Goal: Information Seeking & Learning: Check status

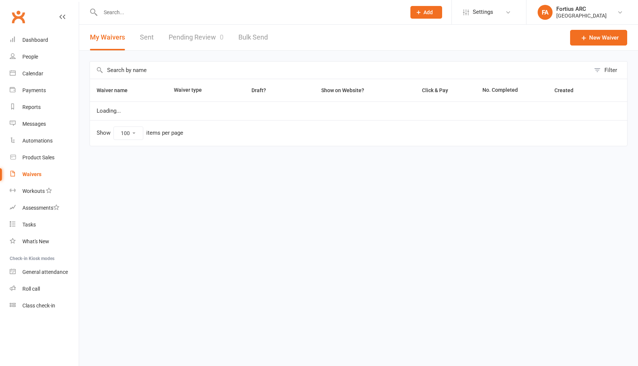
select select "100"
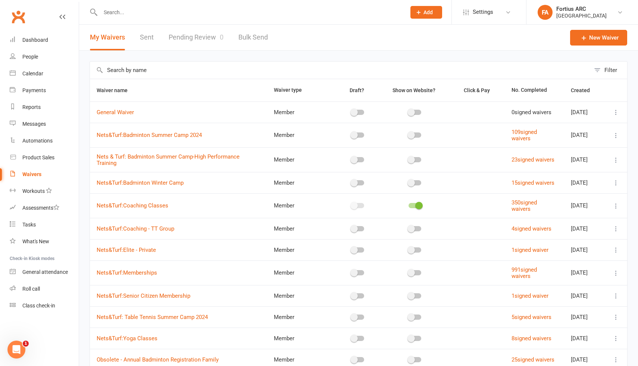
click at [129, 16] on input "text" at bounding box center [249, 12] width 302 height 10
click at [118, 12] on input "text" at bounding box center [249, 12] width 302 height 10
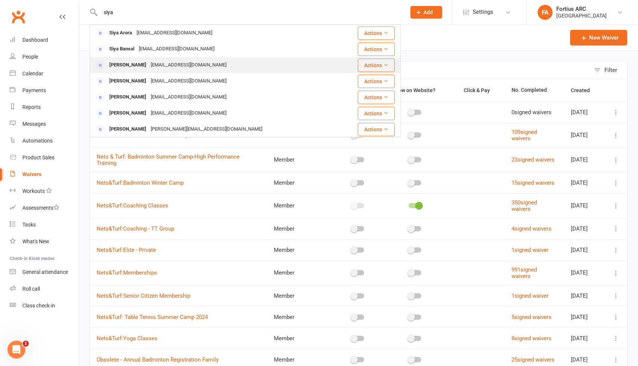
type input "siya"
click at [146, 66] on div "[PERSON_NAME]" at bounding box center [127, 65] width 41 height 11
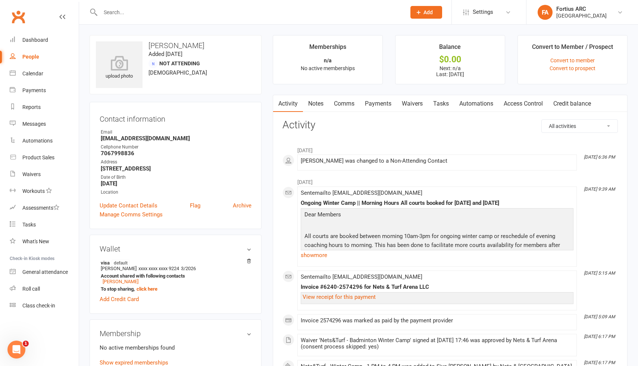
click at [377, 105] on link "Payments" at bounding box center [378, 103] width 37 height 17
click at [0, 0] on div "Loading" at bounding box center [0, 0] width 0 height 0
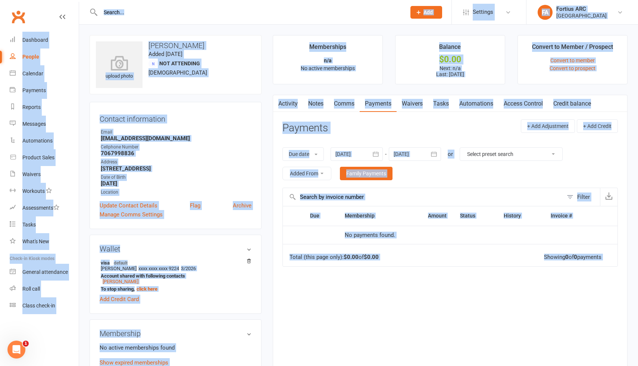
click at [420, 103] on link "Waivers" at bounding box center [411, 103] width 31 height 17
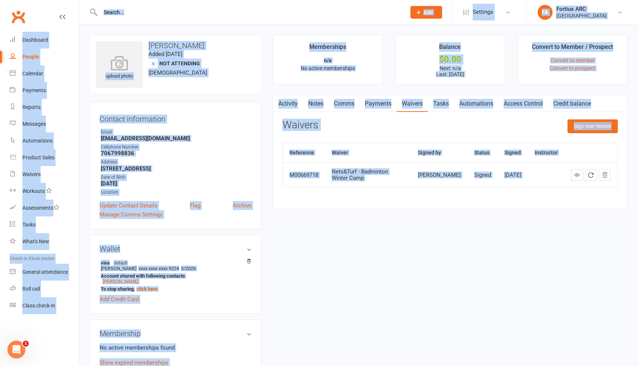
drag, startPoint x: 149, startPoint y: 44, endPoint x: 200, endPoint y: 43, distance: 50.4
click at [200, 43] on h3 "[PERSON_NAME]" at bounding box center [175, 45] width 159 height 8
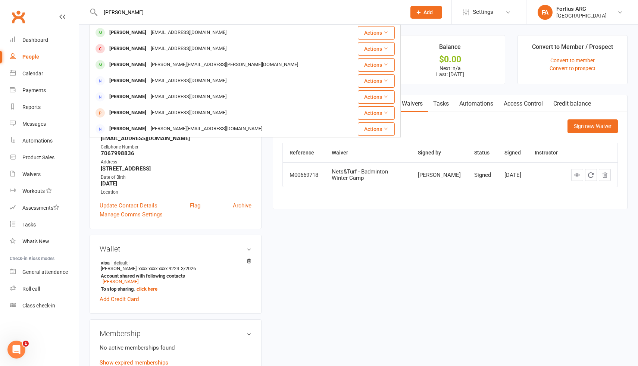
type input "[PERSON_NAME]"
click at [126, 12] on input "[PERSON_NAME]" at bounding box center [249, 12] width 302 height 10
click at [316, 225] on div "upload photo [PERSON_NAME] Added [DATE] Not Attending [DEMOGRAPHIC_DATA] Contac…" at bounding box center [358, 340] width 549 height 611
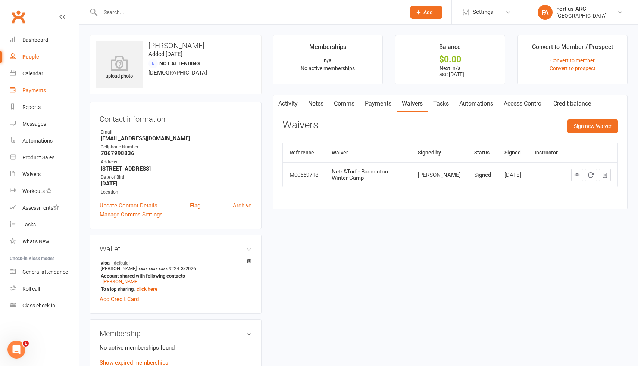
click at [36, 92] on div "Payments" at bounding box center [33, 90] width 23 height 6
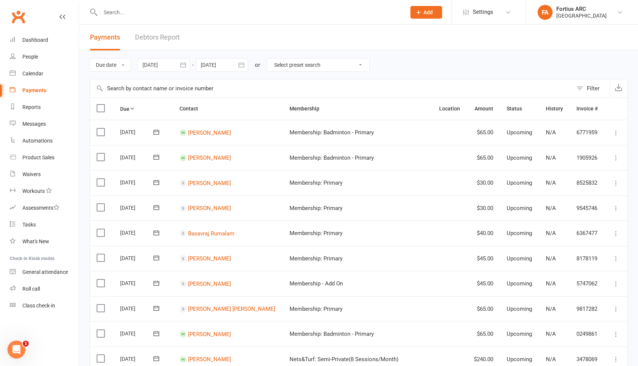
click at [152, 62] on div at bounding box center [164, 64] width 52 height 13
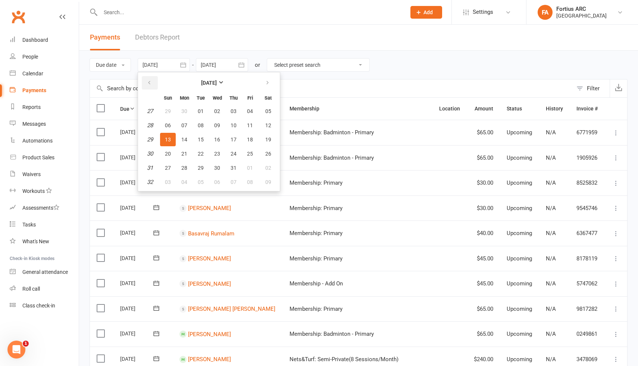
click at [152, 82] on icon "button" at bounding box center [149, 83] width 5 height 6
click at [202, 111] on span "01" at bounding box center [201, 111] width 6 height 6
type input "[DATE]"
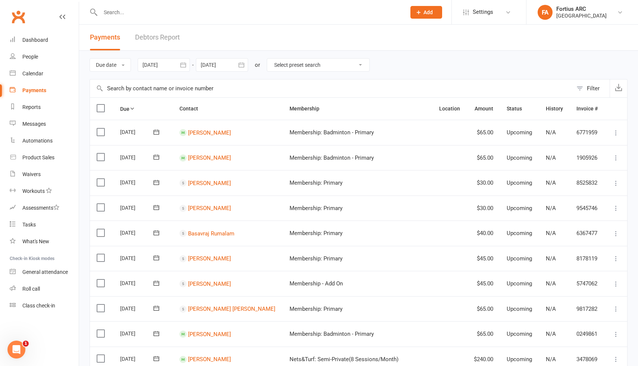
click at [165, 88] on input "text" at bounding box center [331, 88] width 483 height 18
paste input "[PERSON_NAME]"
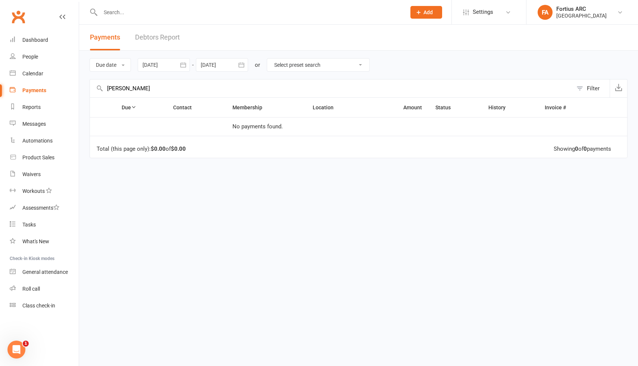
click at [135, 89] on input "[PERSON_NAME]" at bounding box center [331, 88] width 483 height 18
drag, startPoint x: 133, startPoint y: 89, endPoint x: 93, endPoint y: 87, distance: 40.3
click at [93, 87] on input "[PERSON_NAME]" at bounding box center [331, 88] width 483 height 18
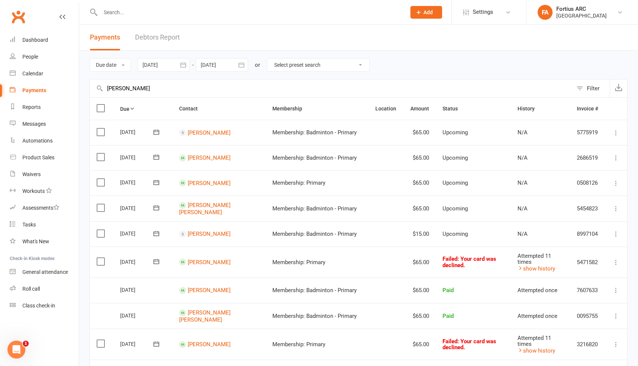
type input "[PERSON_NAME]"
click at [124, 12] on input "text" at bounding box center [249, 12] width 302 height 10
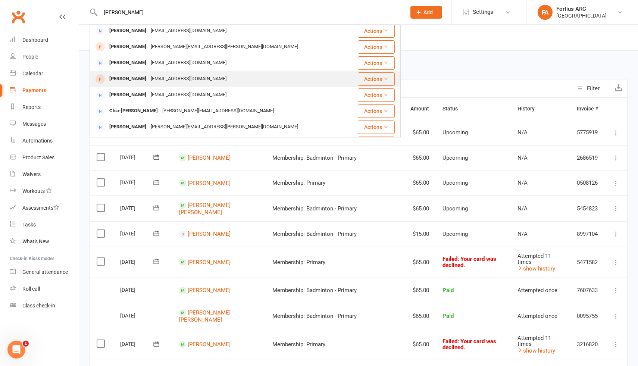
scroll to position [6, 0]
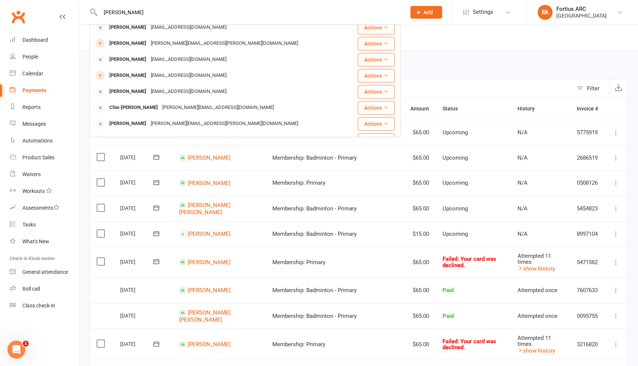
type input "[PERSON_NAME]"
click at [94, 296] on td "Select this" at bounding box center [101, 289] width 23 height 25
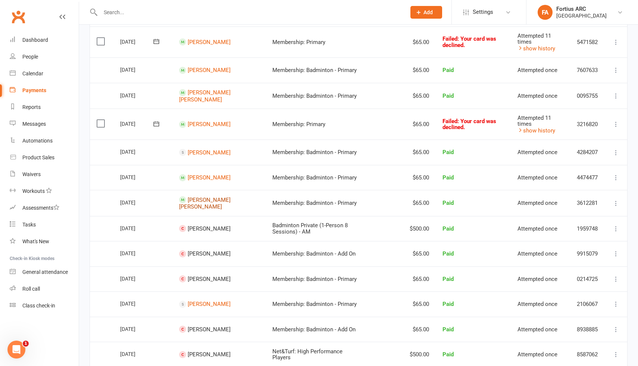
scroll to position [250, 0]
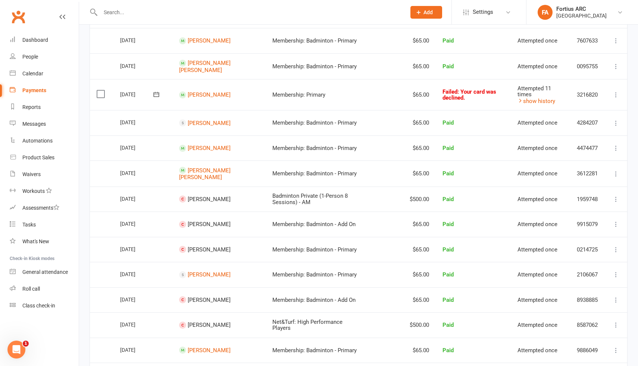
click at [207, 199] on span "[PERSON_NAME]" at bounding box center [209, 199] width 43 height 7
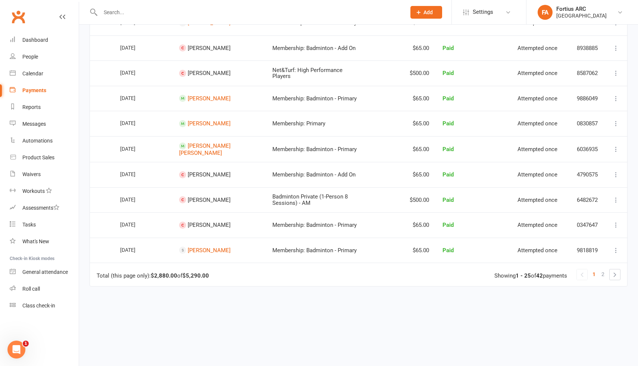
scroll to position [500, 0]
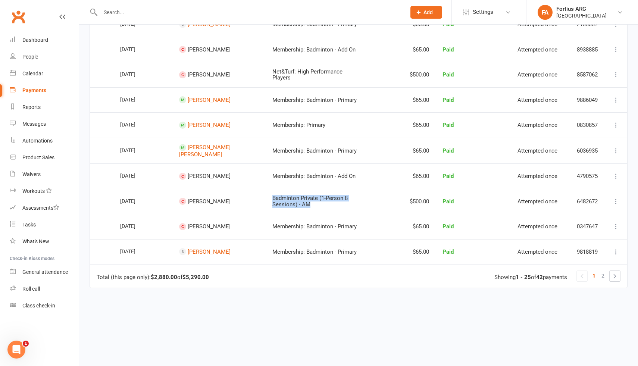
drag, startPoint x: 271, startPoint y: 202, endPoint x: 257, endPoint y: 188, distance: 20.6
click at [266, 189] on td "Badminton Private (1-Person 8 Sessions) - AM" at bounding box center [317, 201] width 103 height 25
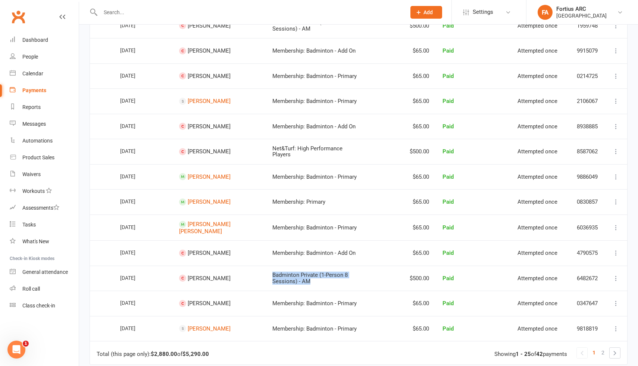
scroll to position [420, 0]
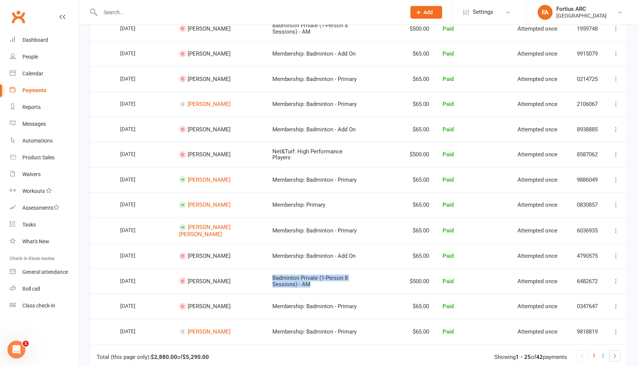
click at [315, 134] on td "Membership: Badminton - Add On" at bounding box center [317, 129] width 103 height 25
click at [300, 129] on span "Membership: Badminton - Add On" at bounding box center [313, 129] width 83 height 7
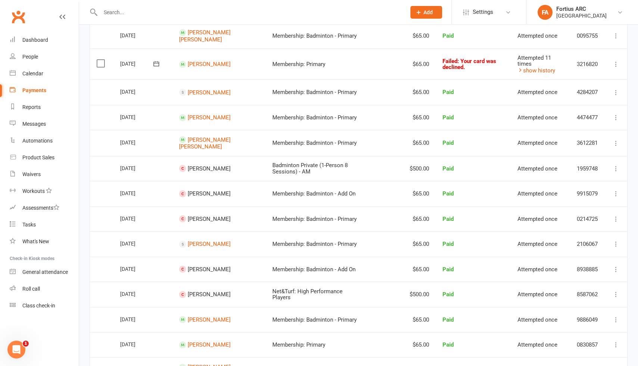
scroll to position [279, 0]
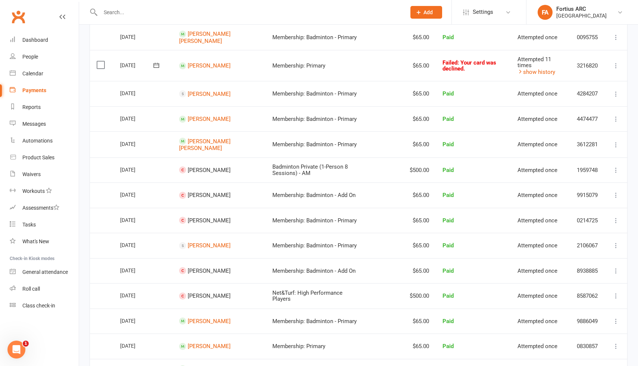
click at [188, 169] on span "[PERSON_NAME]" at bounding box center [209, 170] width 43 height 7
click at [128, 165] on div "[DATE]" at bounding box center [137, 170] width 34 height 12
click at [204, 167] on span "[PERSON_NAME]" at bounding box center [209, 170] width 43 height 7
click at [297, 162] on td "Badminton Private (1-Person 8 Sessions) - AM" at bounding box center [317, 169] width 103 height 25
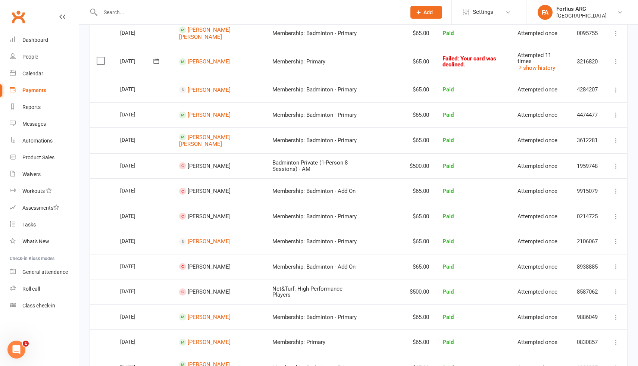
scroll to position [289, 0]
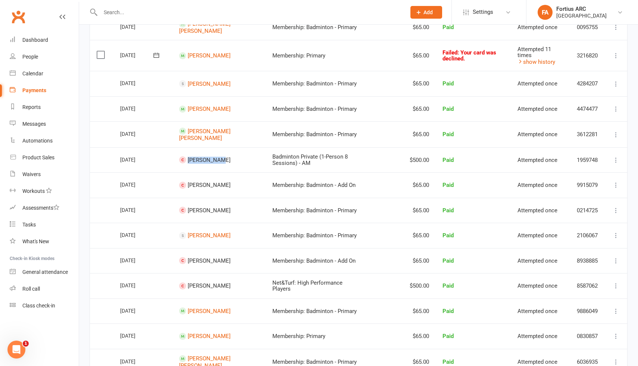
drag, startPoint x: 189, startPoint y: 159, endPoint x: 219, endPoint y: 159, distance: 30.2
click at [219, 159] on td "[PERSON_NAME]" at bounding box center [218, 159] width 93 height 25
copy span "[PERSON_NAME]"
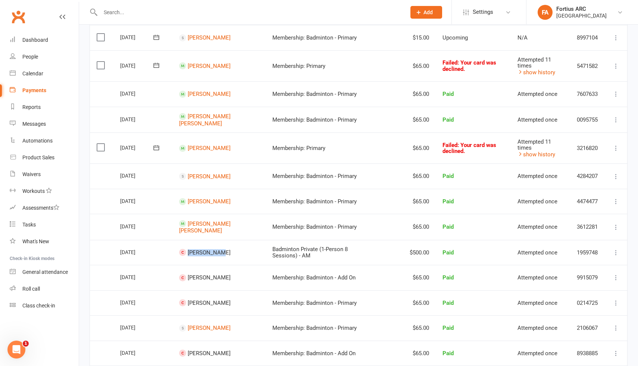
scroll to position [0, 0]
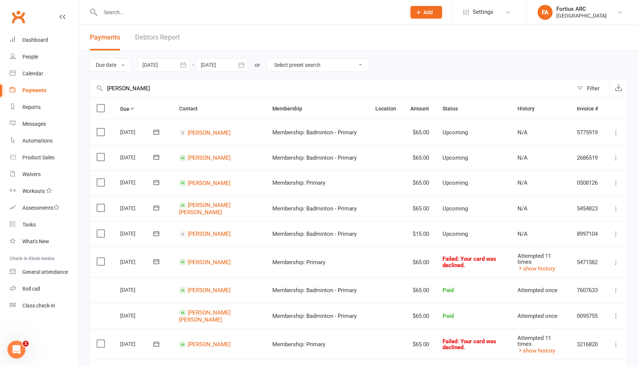
click at [128, 15] on input "text" at bounding box center [249, 12] width 302 height 10
paste input "[PERSON_NAME]"
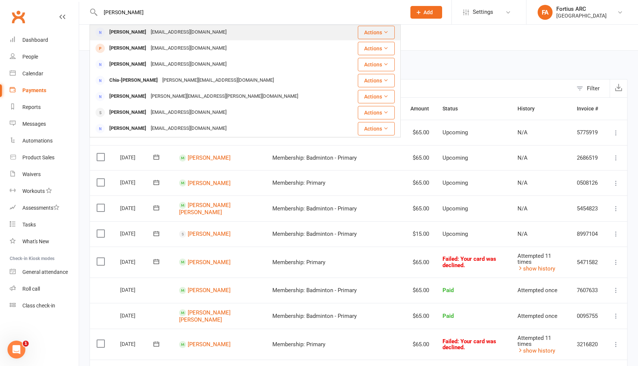
scroll to position [38, 0]
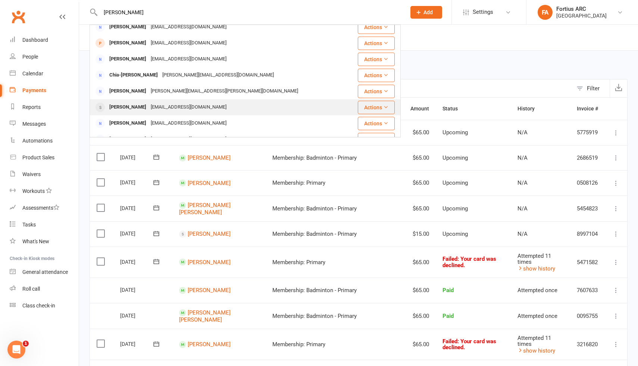
type input "[PERSON_NAME]"
click at [148, 109] on div "[EMAIL_ADDRESS][DOMAIN_NAME]" at bounding box center [188, 107] width 80 height 11
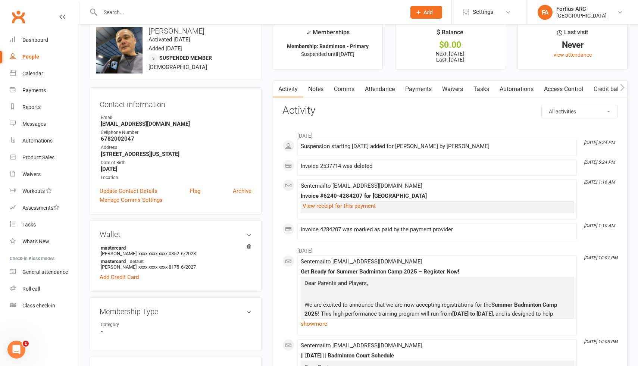
scroll to position [14, 0]
click at [376, 90] on link "Attendance" at bounding box center [380, 89] width 40 height 17
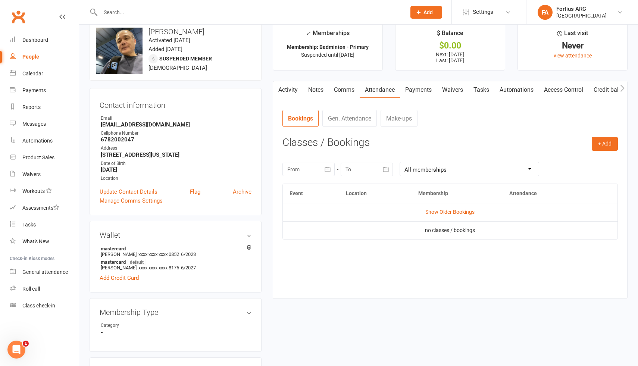
click at [418, 92] on link "Payments" at bounding box center [418, 89] width 37 height 17
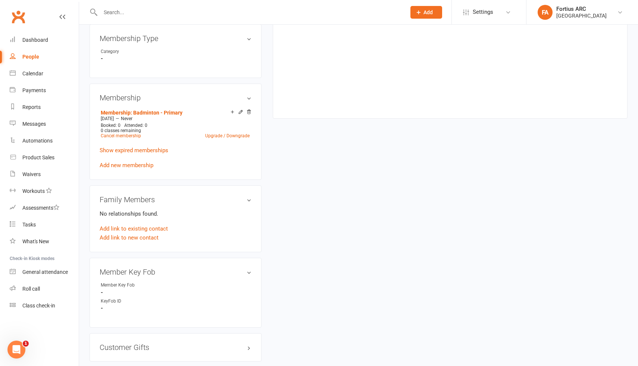
scroll to position [289, 0]
click at [164, 150] on link "Show expired memberships" at bounding box center [134, 148] width 69 height 7
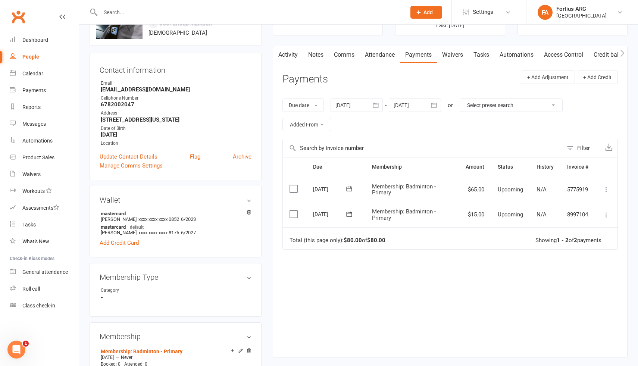
scroll to position [0, 0]
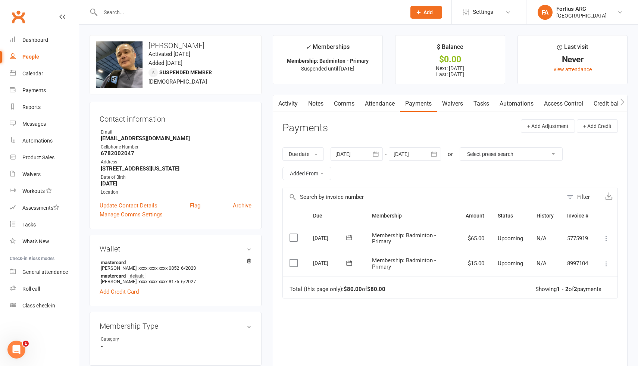
click at [134, 14] on input "text" at bounding box center [249, 12] width 302 height 10
paste input "7067998836"
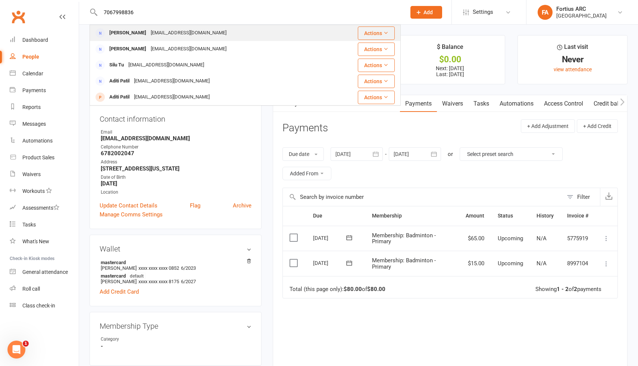
type input "7067998836"
click at [148, 32] on div "[EMAIL_ADDRESS][DOMAIN_NAME]" at bounding box center [188, 33] width 80 height 11
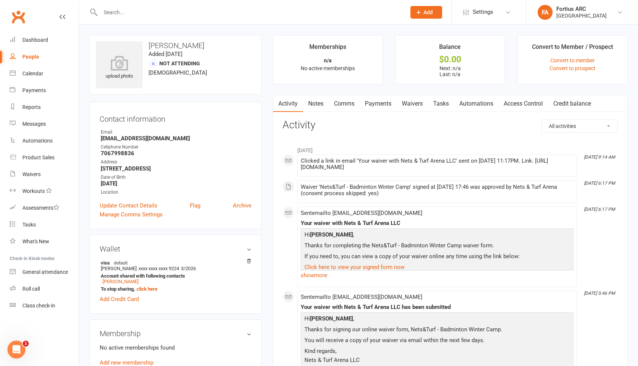
click at [378, 105] on link "Payments" at bounding box center [378, 103] width 37 height 17
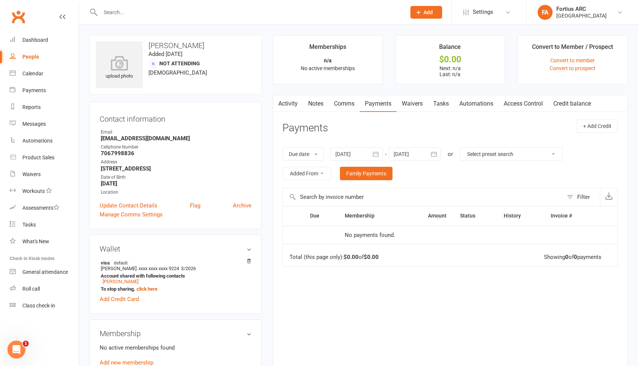
click at [354, 154] on div at bounding box center [356, 153] width 52 height 13
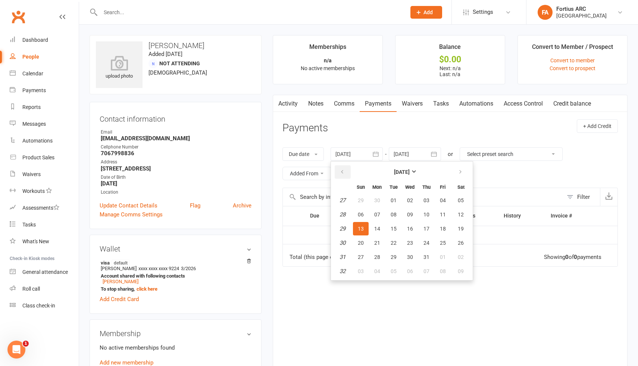
click at [345, 176] on button "button" at bounding box center [343, 171] width 16 height 13
click at [395, 201] on span "01" at bounding box center [394, 200] width 6 height 6
type input "[DATE]"
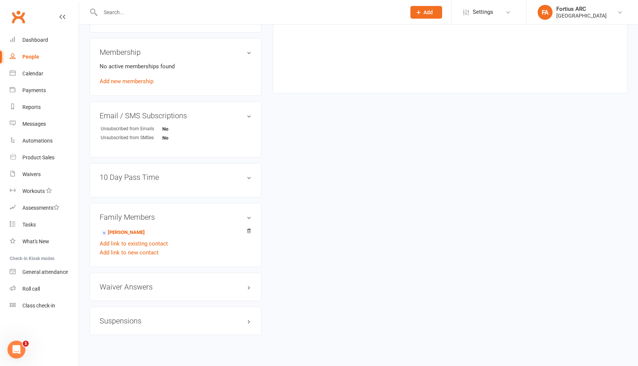
scroll to position [284, 0]
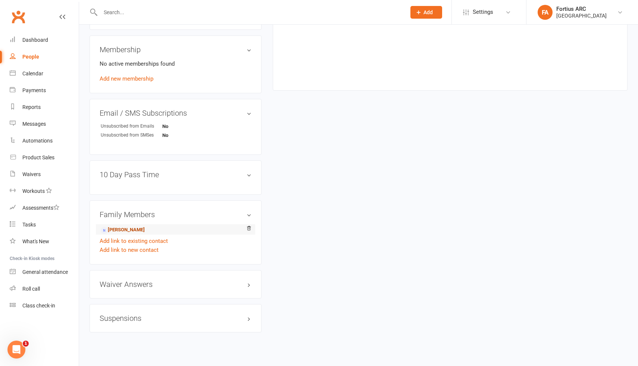
click at [145, 229] on link "[PERSON_NAME]" at bounding box center [123, 230] width 44 height 8
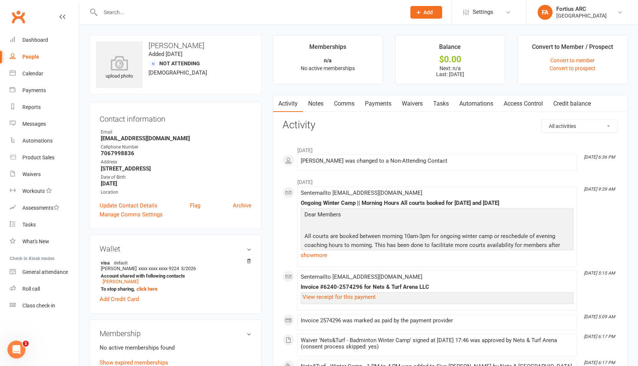
click at [389, 101] on link "Payments" at bounding box center [378, 103] width 37 height 17
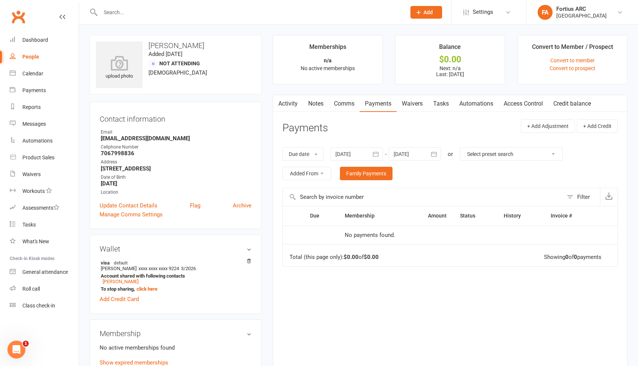
click at [358, 156] on div at bounding box center [356, 153] width 52 height 13
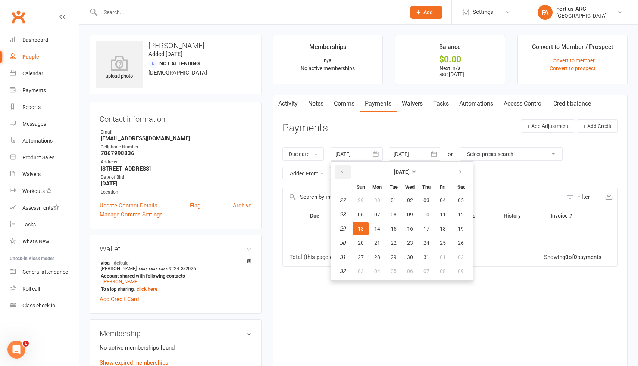
click at [342, 170] on icon "button" at bounding box center [341, 172] width 5 height 6
click at [392, 201] on span "01" at bounding box center [394, 200] width 6 height 6
type input "[DATE]"
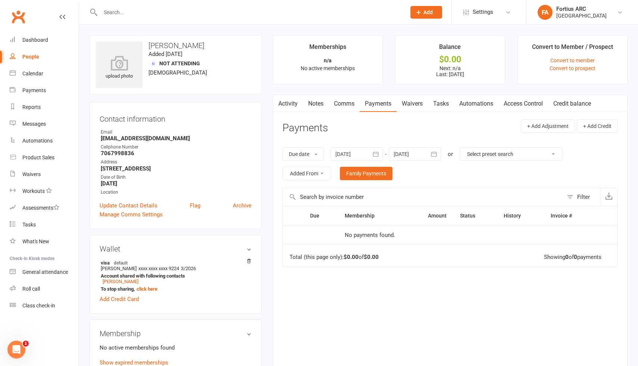
click at [144, 6] on div at bounding box center [245, 12] width 311 height 24
click at [131, 12] on input "text" at bounding box center [249, 12] width 302 height 10
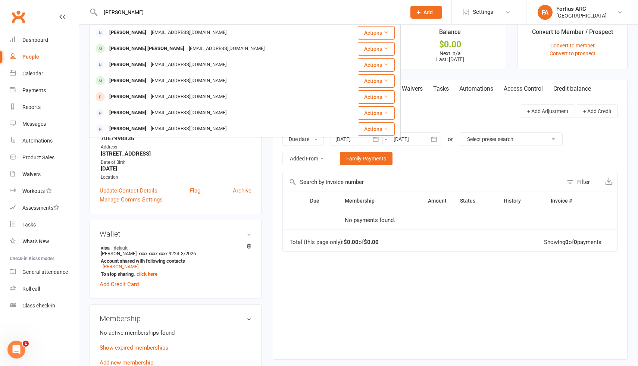
scroll to position [21, 0]
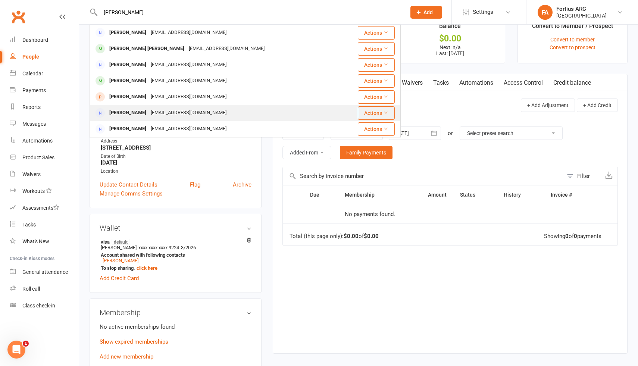
type input "[PERSON_NAME]"
click at [129, 112] on div "[PERSON_NAME]" at bounding box center [127, 112] width 41 height 11
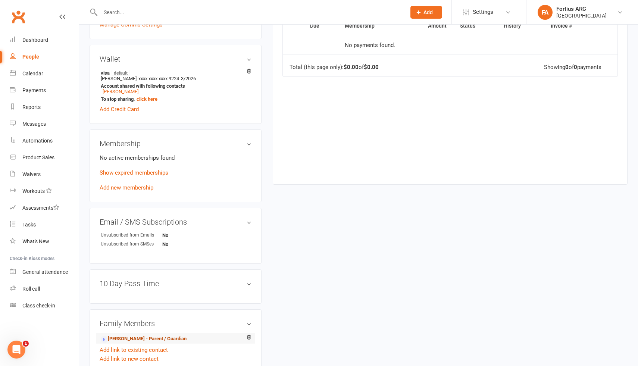
scroll to position [309, 0]
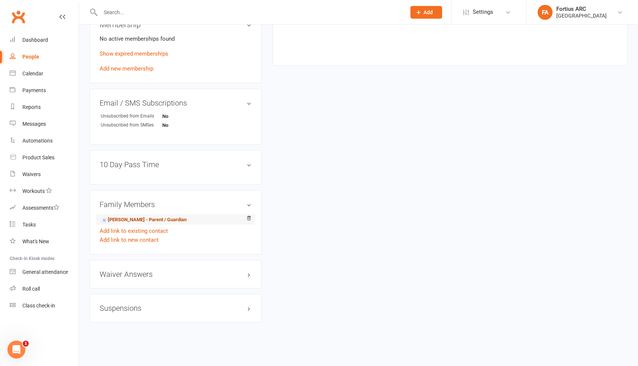
click at [130, 217] on link "[PERSON_NAME] - Parent / Guardian" at bounding box center [144, 220] width 86 height 8
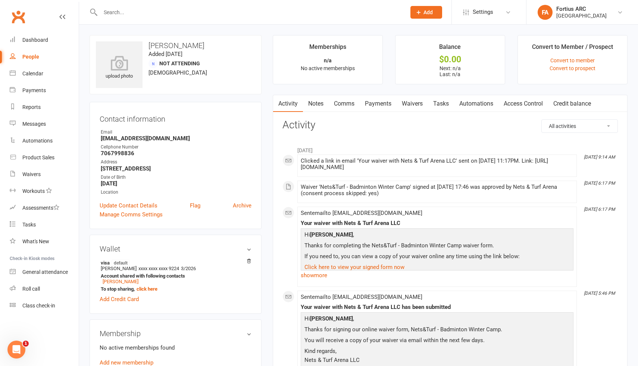
click at [383, 105] on link "Payments" at bounding box center [378, 103] width 37 height 17
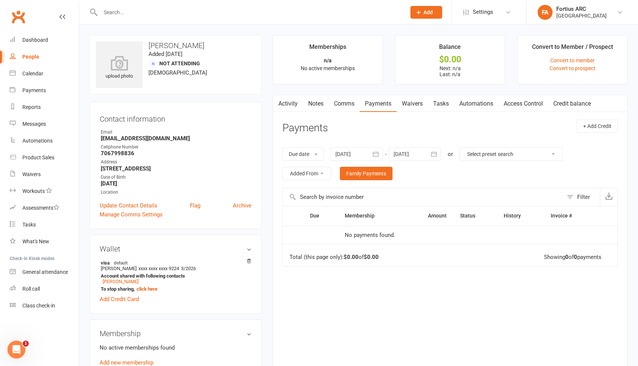
click at [349, 152] on div at bounding box center [356, 153] width 52 height 13
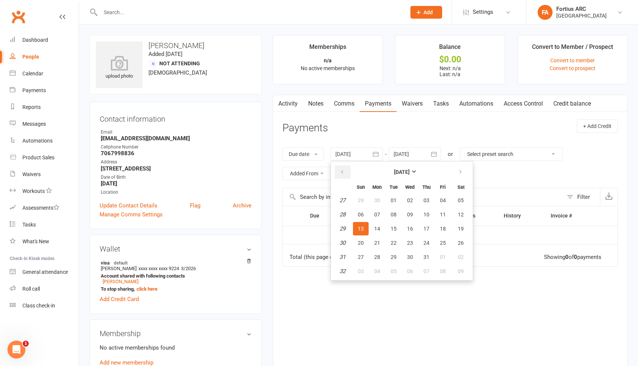
click at [345, 173] on icon "button" at bounding box center [341, 172] width 5 height 6
click at [429, 197] on span "01" at bounding box center [426, 200] width 6 height 6
type input "[DATE]"
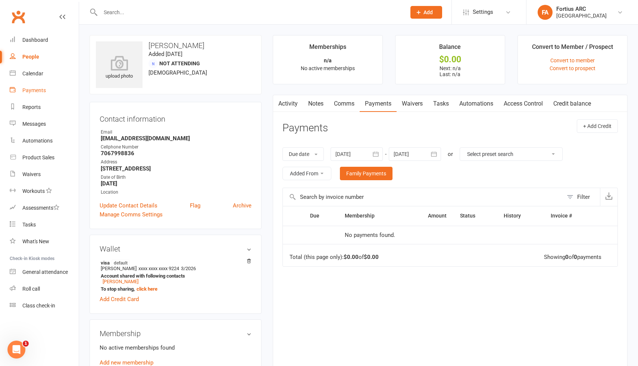
click at [34, 90] on div "Payments" at bounding box center [33, 90] width 23 height 6
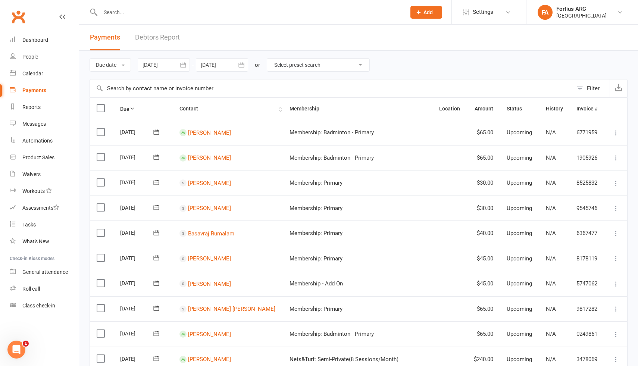
click at [203, 107] on th "Contact" at bounding box center [228, 109] width 110 height 22
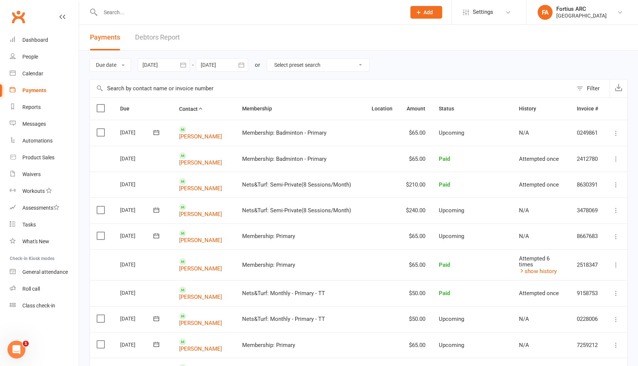
click at [172, 67] on div at bounding box center [164, 64] width 52 height 13
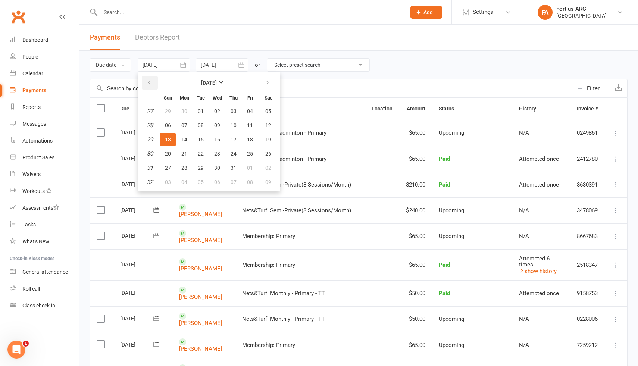
click at [150, 82] on icon "button" at bounding box center [149, 83] width 5 height 6
click at [206, 112] on button "01" at bounding box center [201, 110] width 16 height 13
type input "[DATE]"
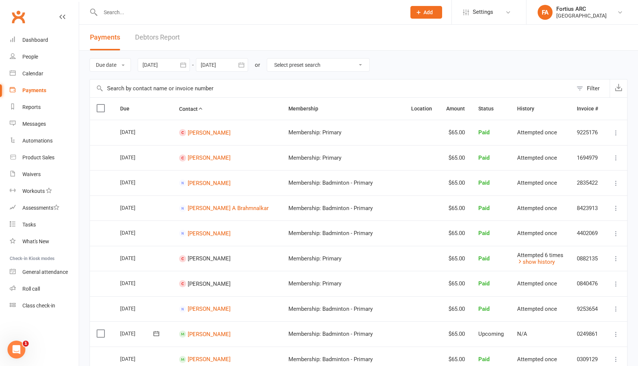
click at [174, 88] on input "text" at bounding box center [331, 88] width 483 height 18
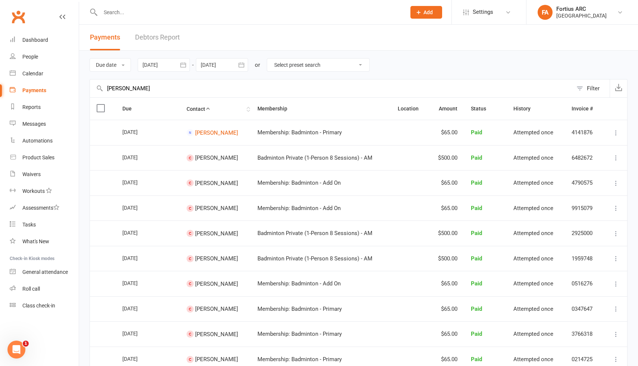
type input "[PERSON_NAME]"
click at [204, 107] on th "Contact" at bounding box center [215, 109] width 71 height 22
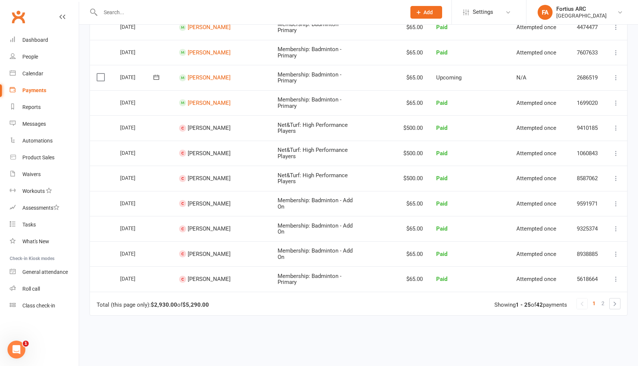
scroll to position [476, 0]
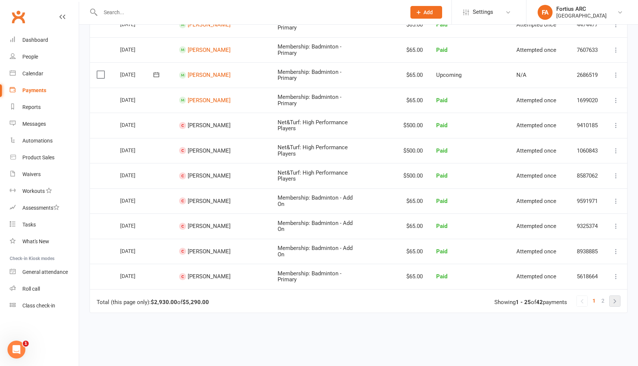
click at [613, 298] on link at bounding box center [614, 301] width 10 height 10
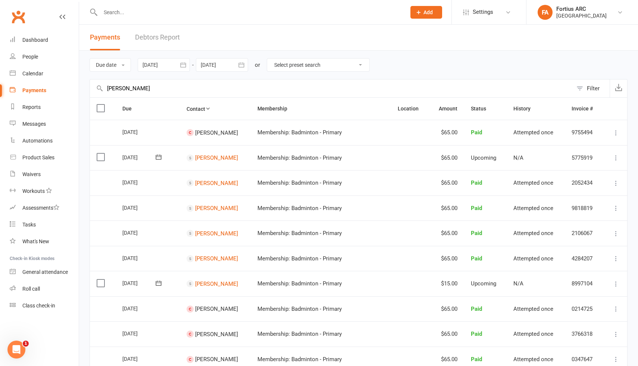
scroll to position [310, 0]
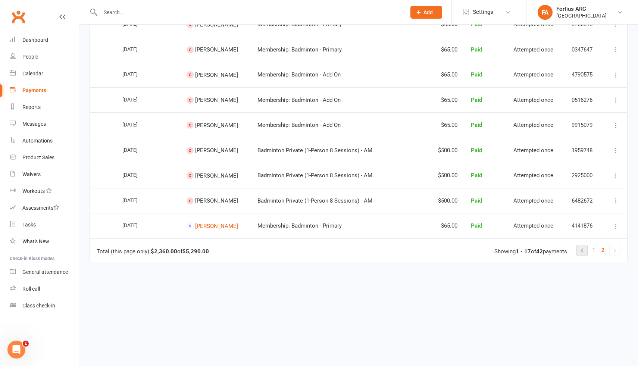
click at [579, 249] on link at bounding box center [582, 250] width 10 height 10
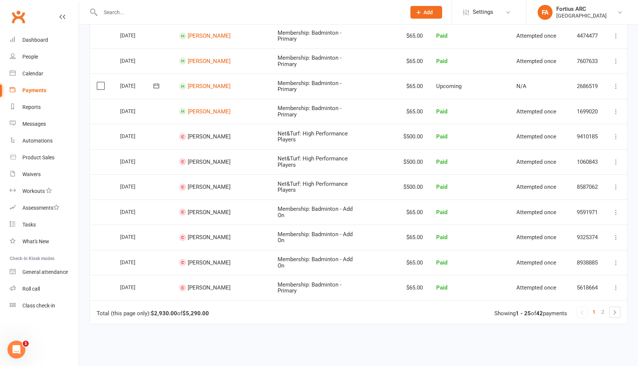
scroll to position [465, 0]
